Goal: Check status: Check status

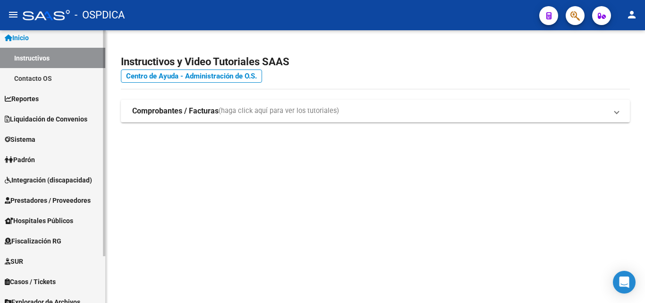
scroll to position [47, 0]
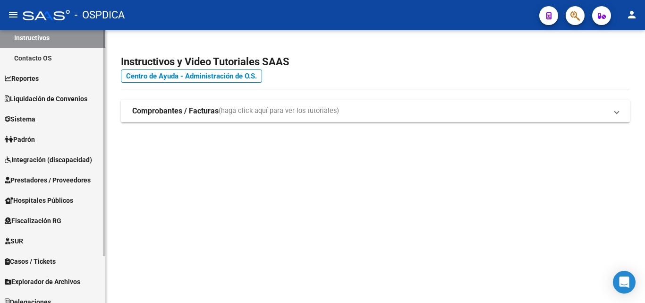
click at [51, 142] on link "Padrón" at bounding box center [52, 139] width 105 height 20
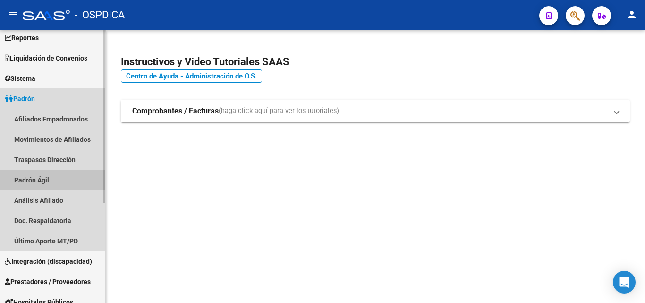
click at [49, 182] on link "Padrón Ágil" at bounding box center [52, 179] width 105 height 20
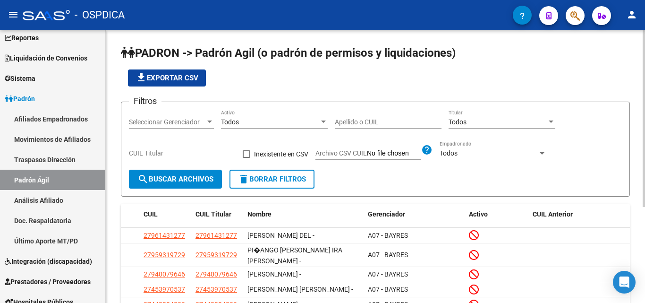
click at [371, 126] on div "Apellido o CUIL" at bounding box center [388, 118] width 107 height 19
click at [370, 119] on input "Apellido o CUIL" at bounding box center [388, 122] width 107 height 8
click at [384, 120] on input "Apellido o CUIL" at bounding box center [388, 122] width 107 height 8
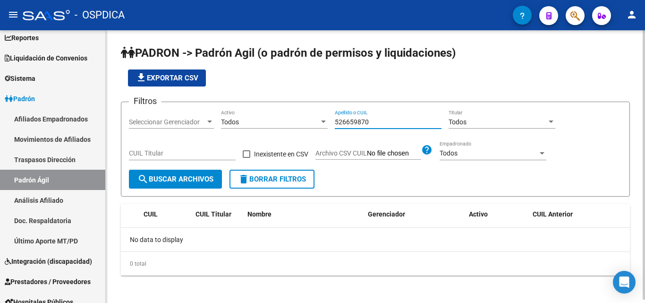
click at [366, 119] on input "526659870" at bounding box center [388, 122] width 107 height 8
drag, startPoint x: 379, startPoint y: 122, endPoint x: 299, endPoint y: 124, distance: 80.3
click at [299, 124] on div "Filtros Seleccionar Gerenciador Seleccionar Gerenciador Todos Activo 526659870 …" at bounding box center [375, 139] width 493 height 60
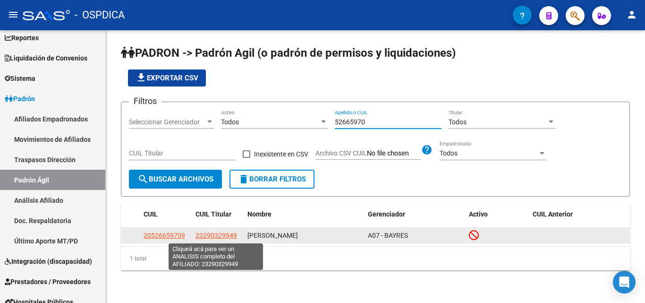
type input "52665970"
click at [199, 235] on span "23290329949" at bounding box center [216, 235] width 42 height 8
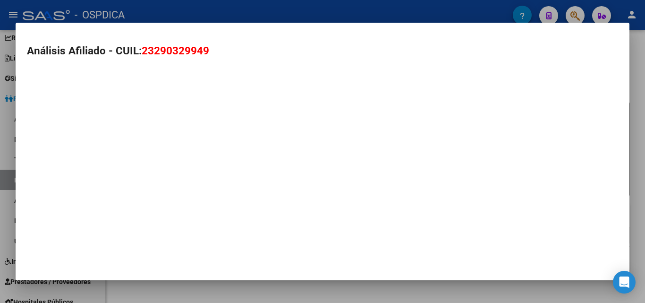
click at [199, 235] on mat-dialog-container "Análisis Afiliado - CUIL: 23290329949" at bounding box center [323, 151] width 614 height 257
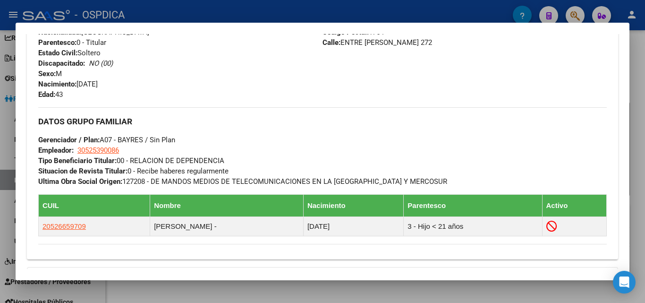
scroll to position [425, 0]
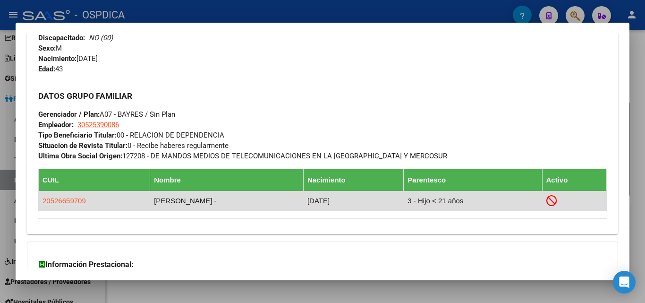
click at [549, 203] on icon at bounding box center [551, 200] width 11 height 11
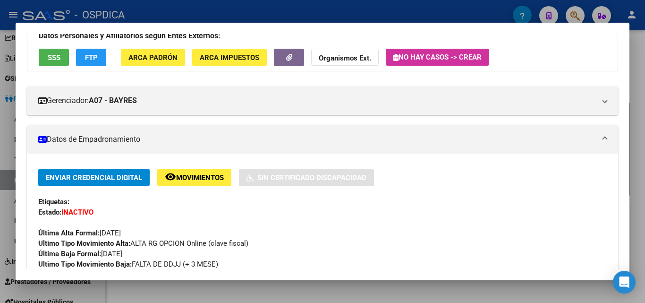
scroll to position [42, 0]
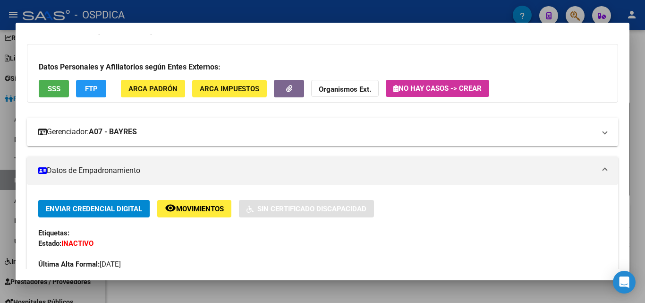
click at [641, 159] on div at bounding box center [322, 151] width 645 height 303
